Goal: Check status: Check status

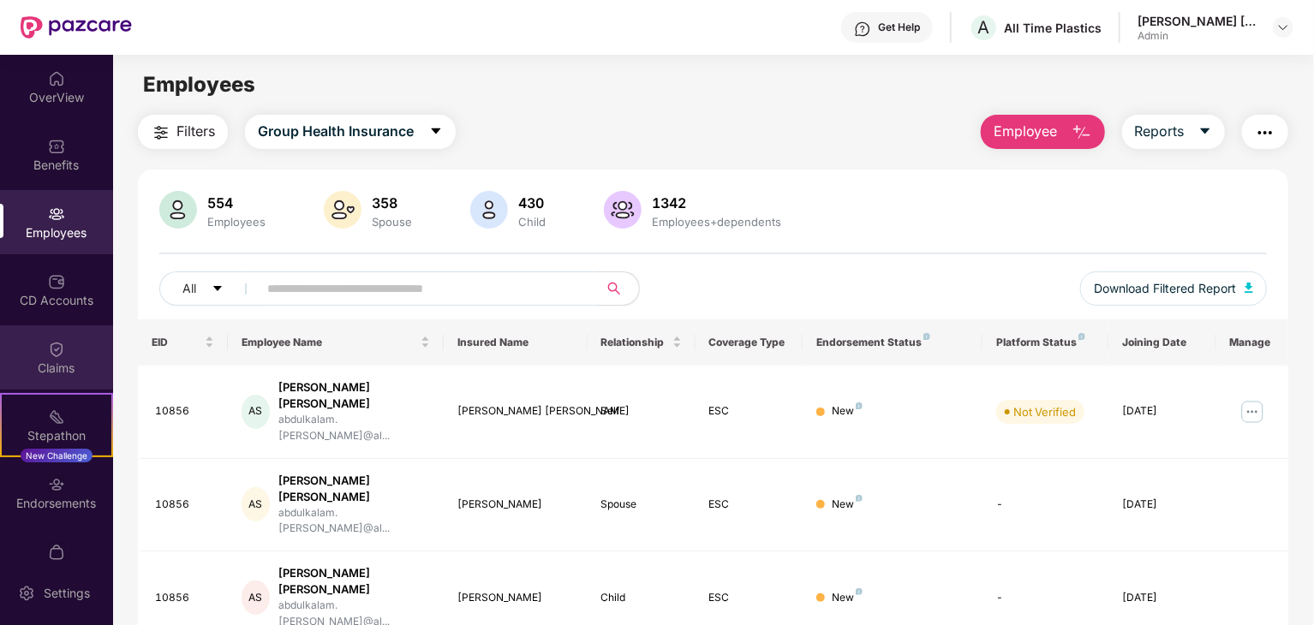
scroll to position [86, 0]
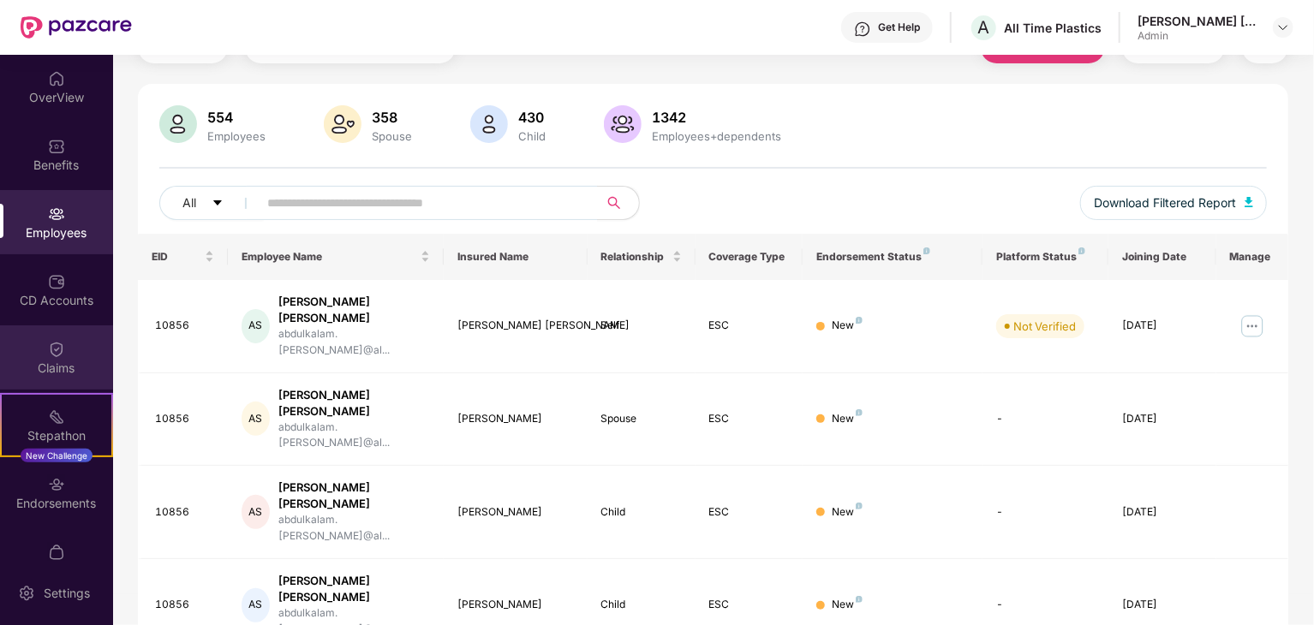
click at [51, 357] on img at bounding box center [56, 349] width 17 height 17
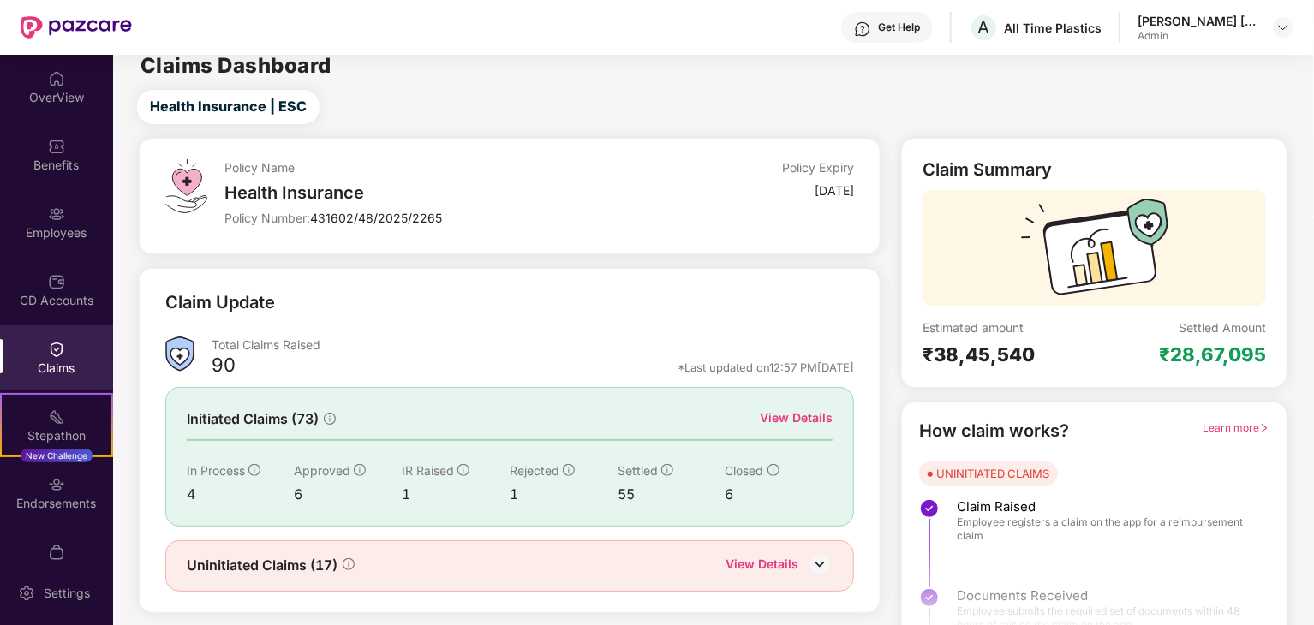
scroll to position [45, 0]
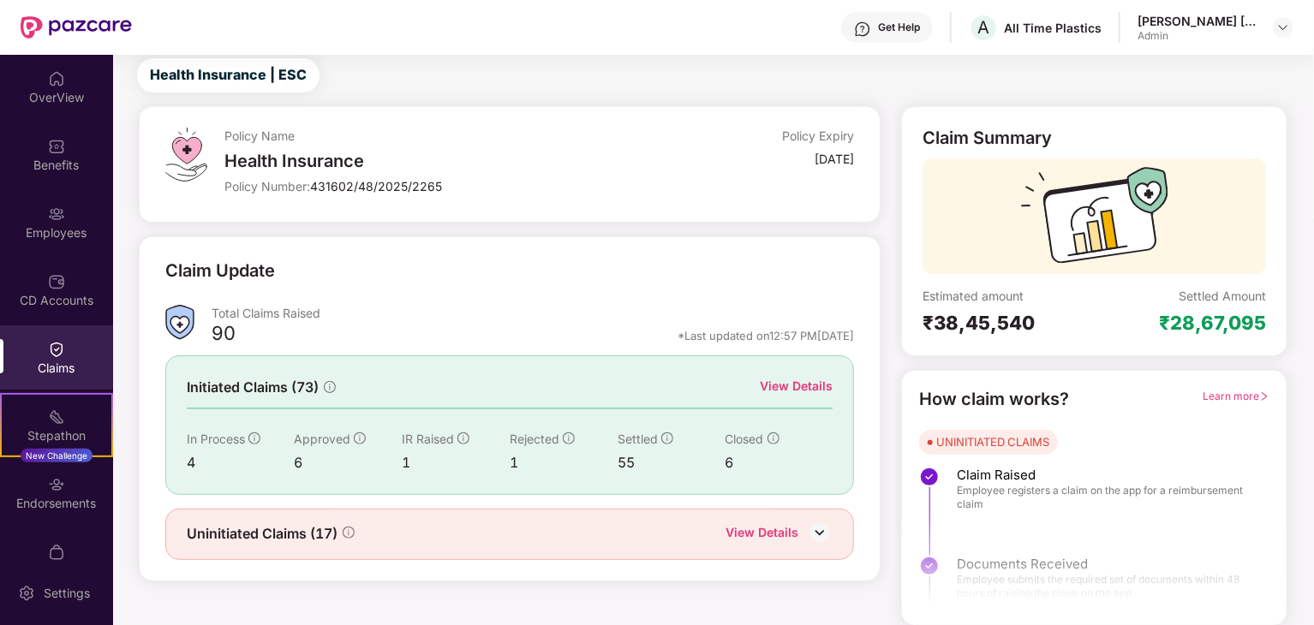
click at [795, 385] on div "View Details" at bounding box center [796, 386] width 73 height 19
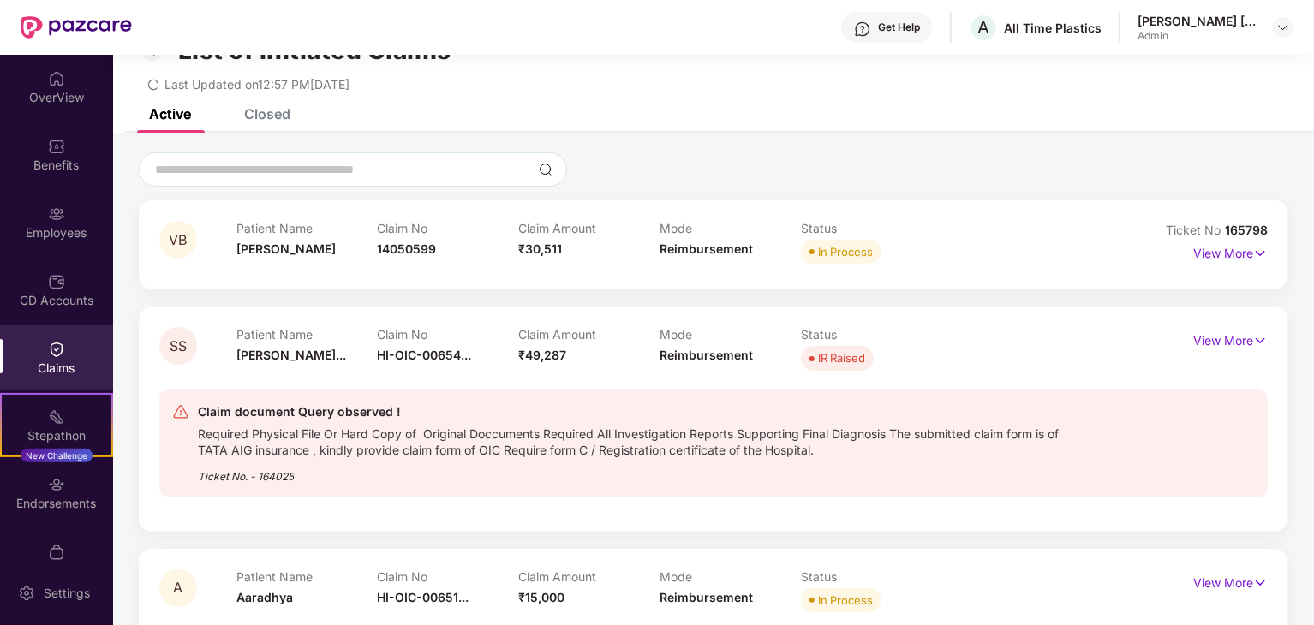
click at [1211, 251] on p "View More" at bounding box center [1230, 251] width 75 height 23
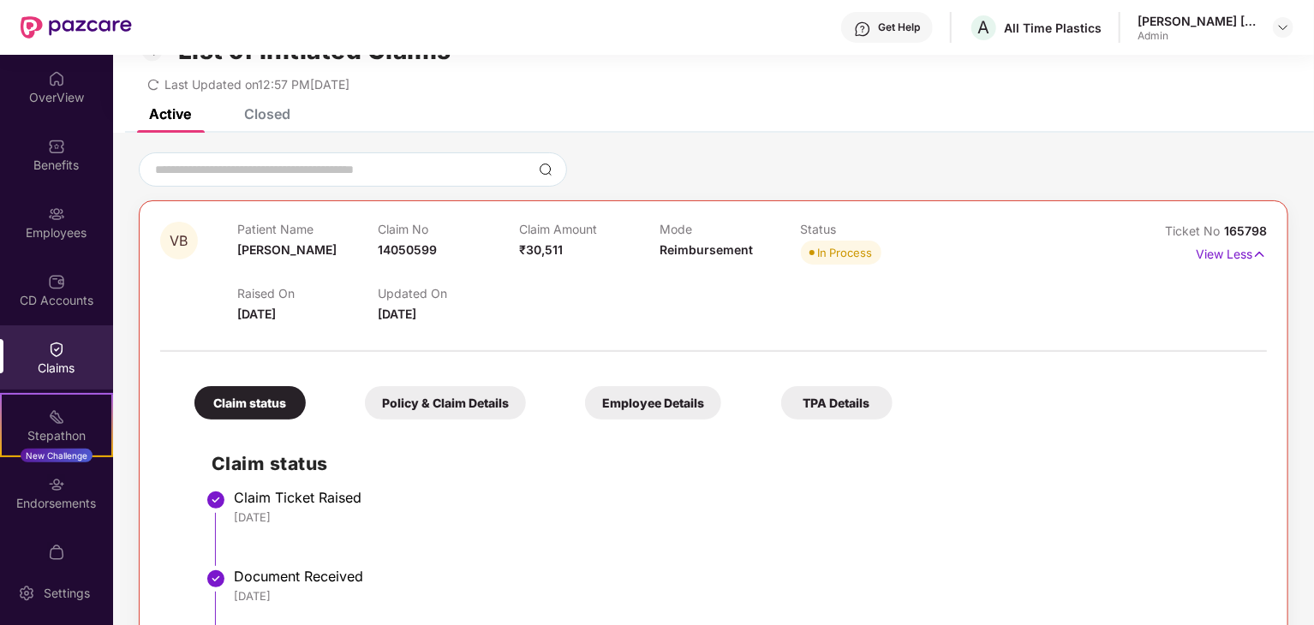
click at [408, 411] on div "Policy & Claim Details" at bounding box center [445, 402] width 161 height 33
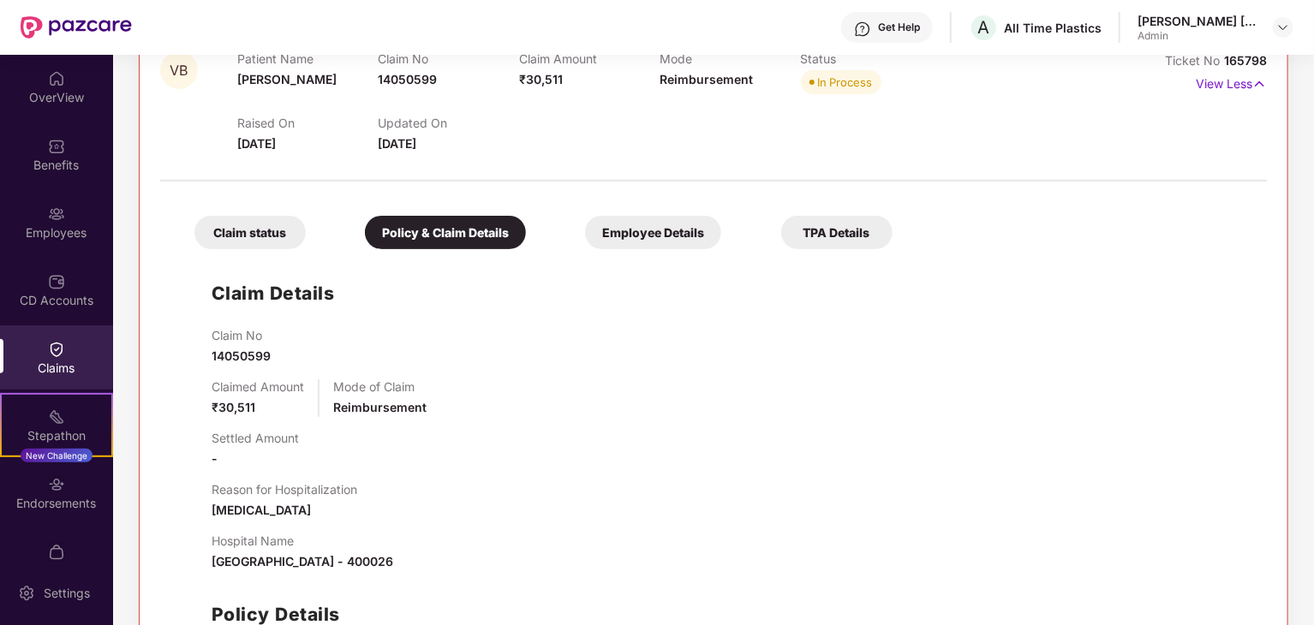
scroll to position [216, 0]
drag, startPoint x: 307, startPoint y: 504, endPoint x: 212, endPoint y: 508, distance: 94.3
click at [212, 508] on div "Reason for Hospitalization [MEDICAL_DATA]" at bounding box center [285, 500] width 146 height 38
copy span "[MEDICAL_DATA]"
click at [644, 218] on div "Employee Details" at bounding box center [653, 231] width 136 height 33
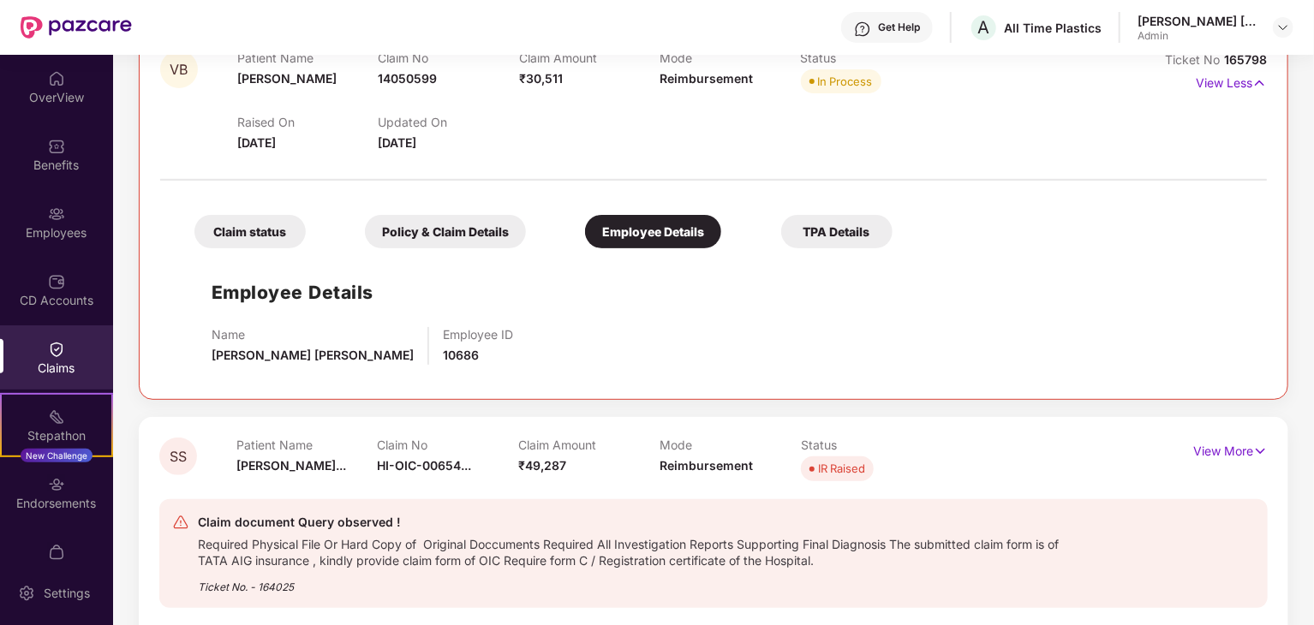
click at [448, 226] on div "Policy & Claim Details" at bounding box center [445, 231] width 161 height 33
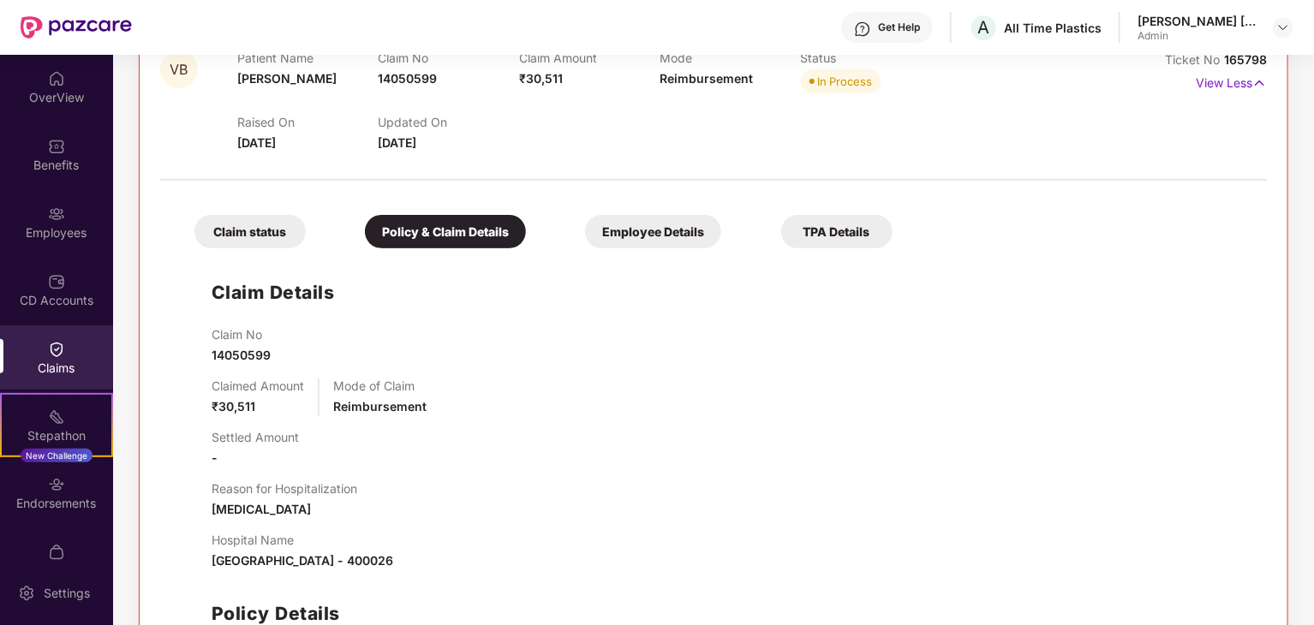
click at [212, 224] on div "Claim status" at bounding box center [249, 231] width 111 height 33
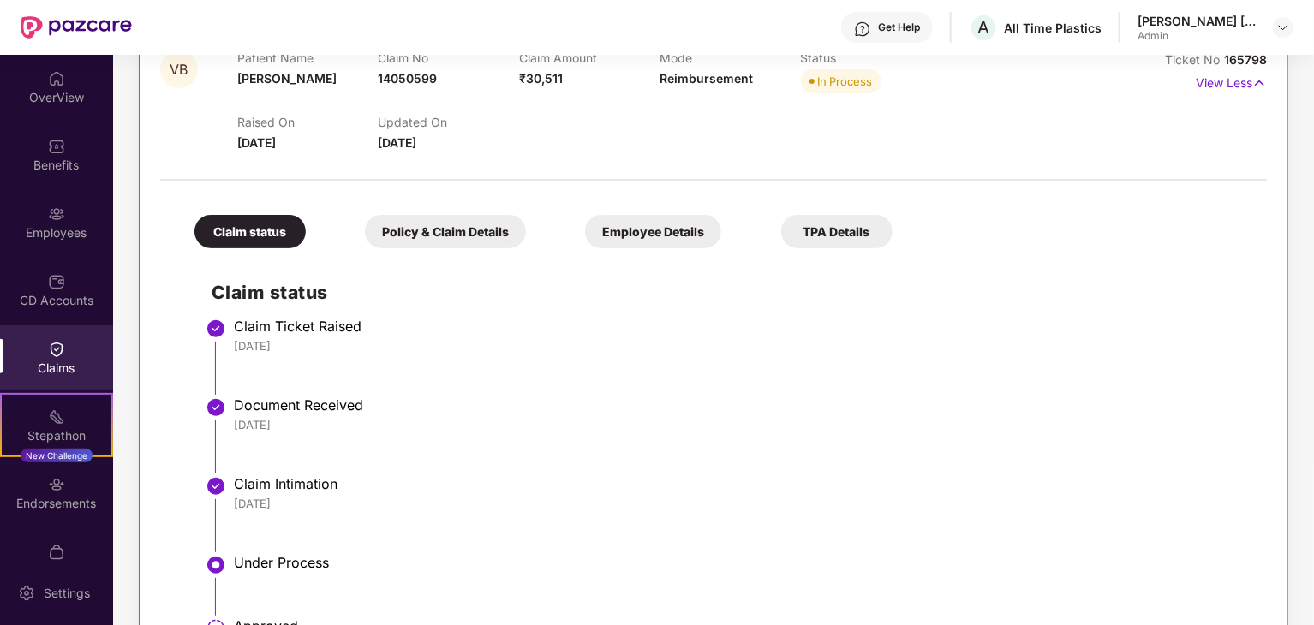
scroll to position [130, 0]
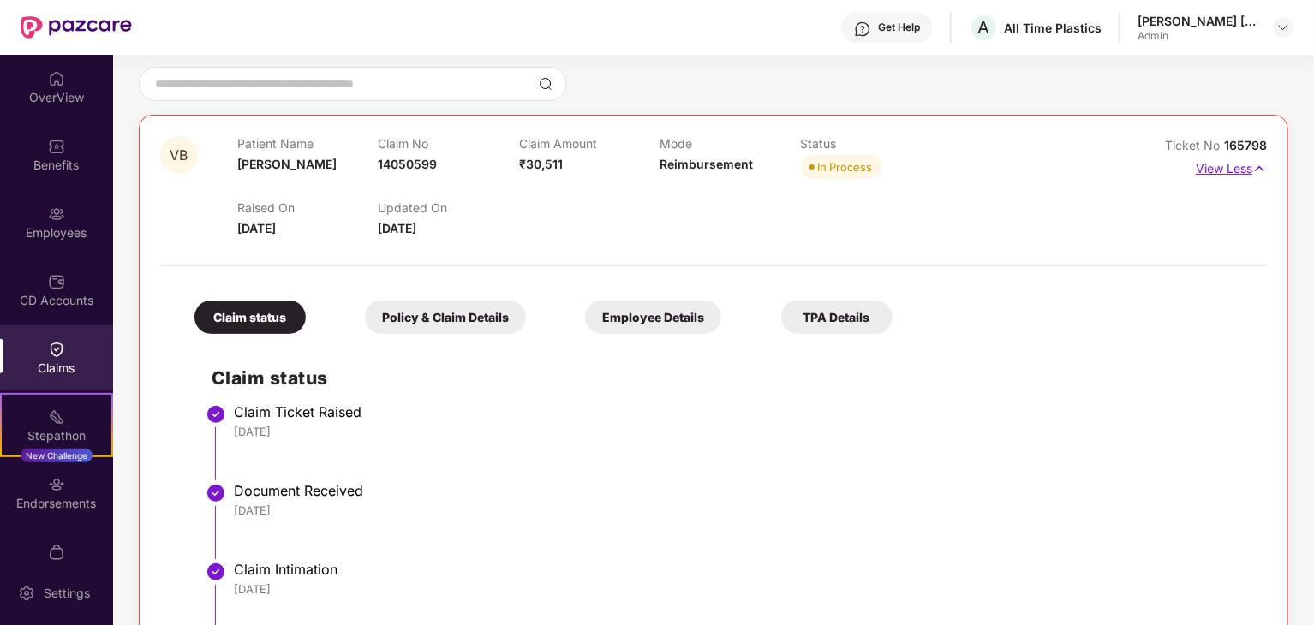
click at [1213, 164] on p "View Less" at bounding box center [1231, 166] width 71 height 23
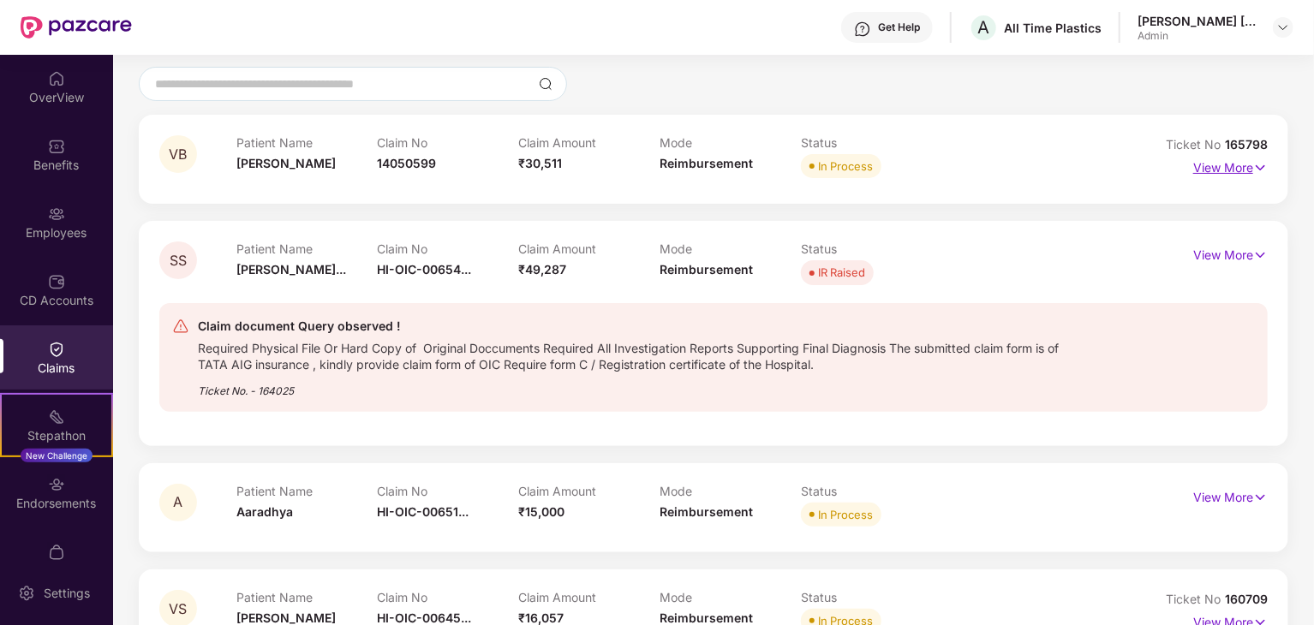
click at [1215, 160] on p "View More" at bounding box center [1230, 165] width 75 height 23
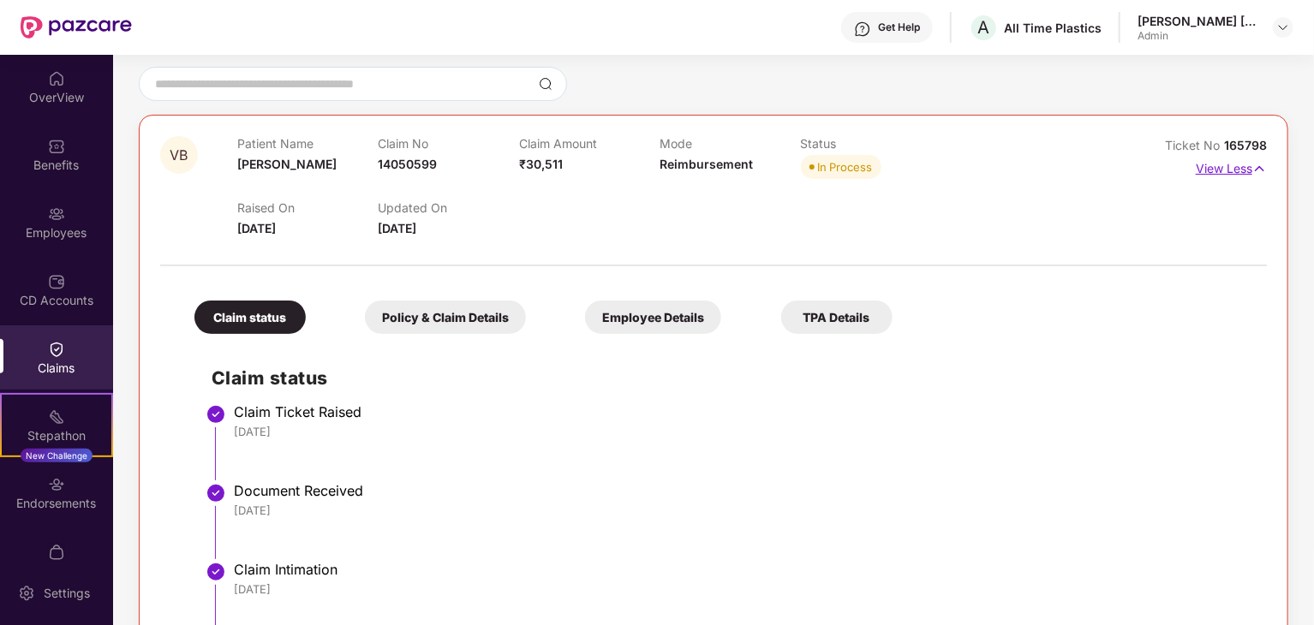
click at [1215, 163] on p "View Less" at bounding box center [1231, 166] width 71 height 23
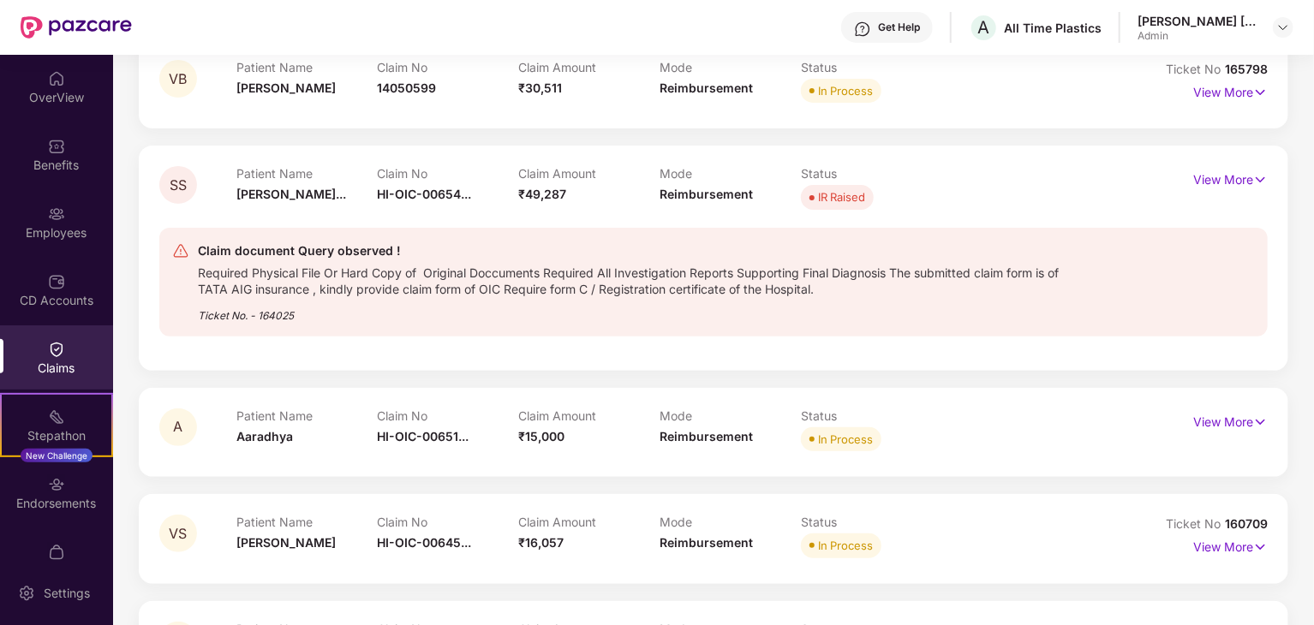
scroll to position [288, 0]
